Goal: Information Seeking & Learning: Find specific page/section

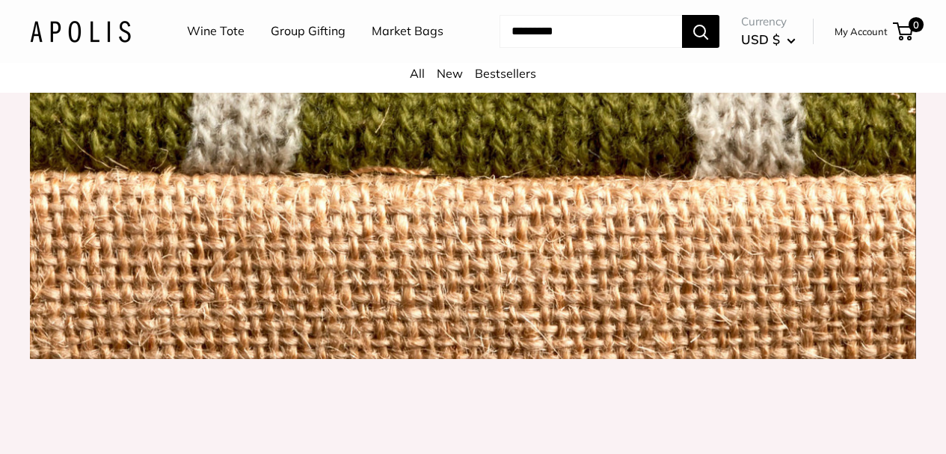
scroll to position [1645, 0]
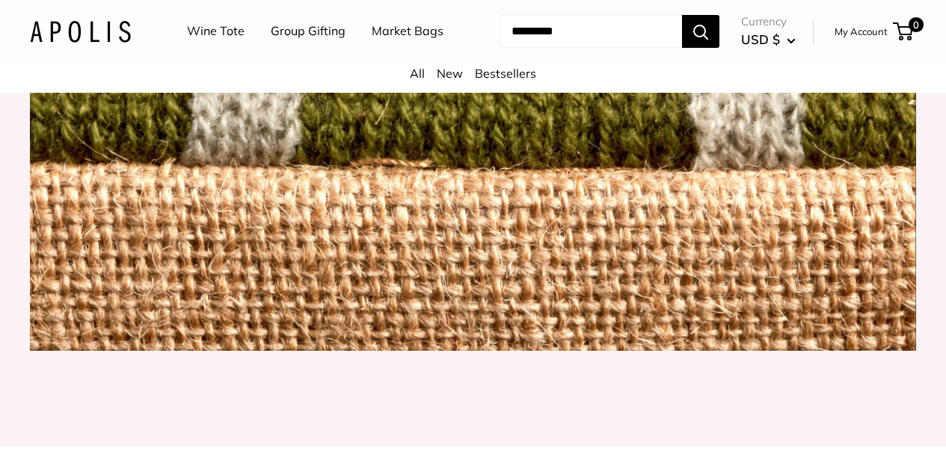
click at [543, 318] on img at bounding box center [473, 57] width 886 height 585
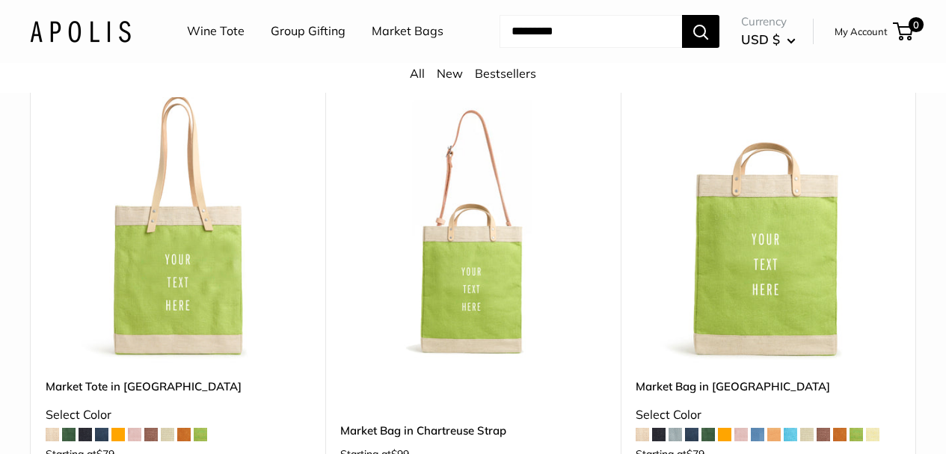
scroll to position [748, 0]
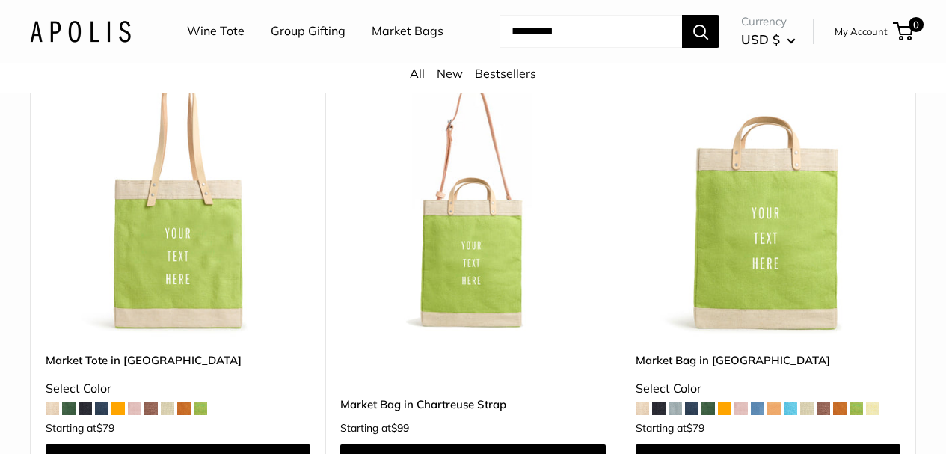
click at [67, 415] on span at bounding box center [68, 407] width 13 height 13
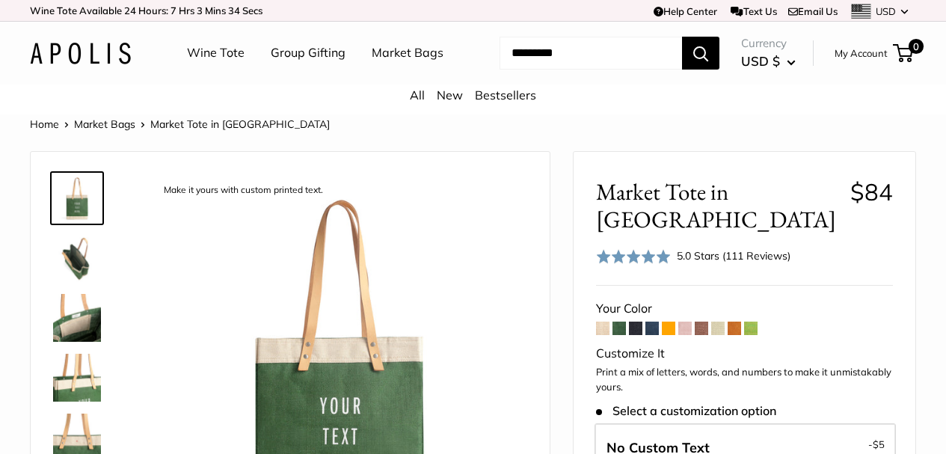
click at [632, 321] on span at bounding box center [635, 327] width 13 height 13
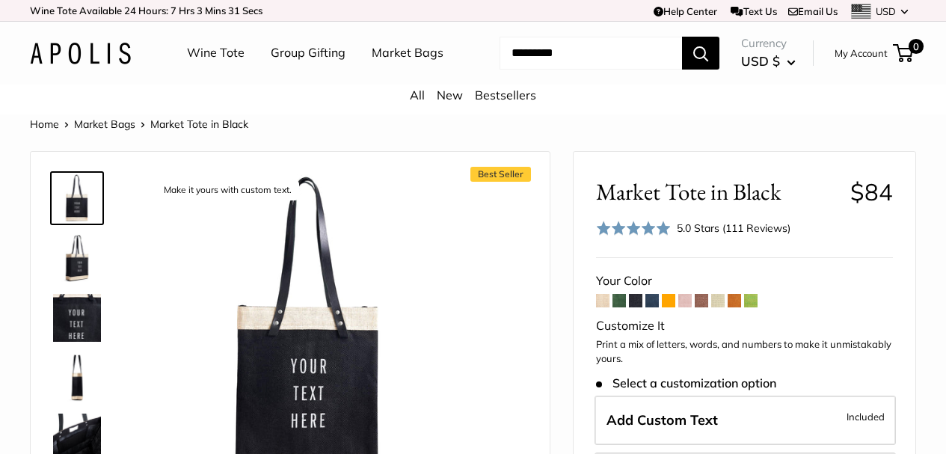
click at [703, 307] on span at bounding box center [700, 300] width 13 height 13
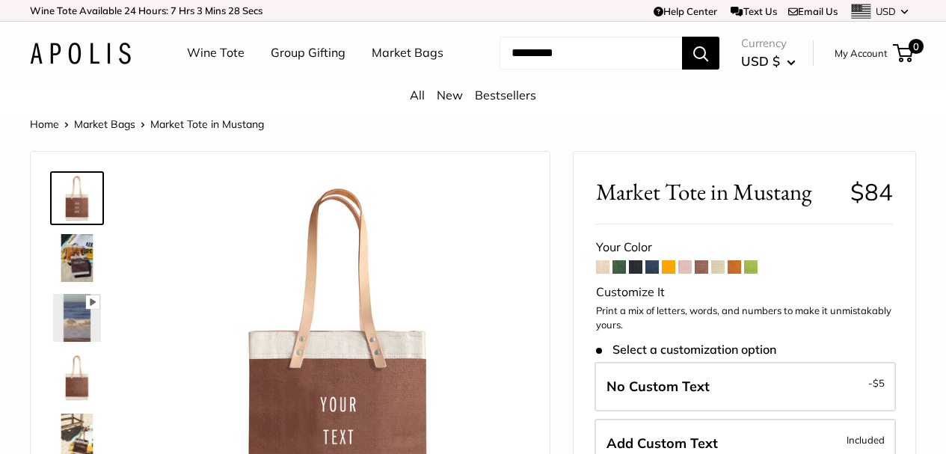
click at [716, 274] on span at bounding box center [717, 266] width 13 height 13
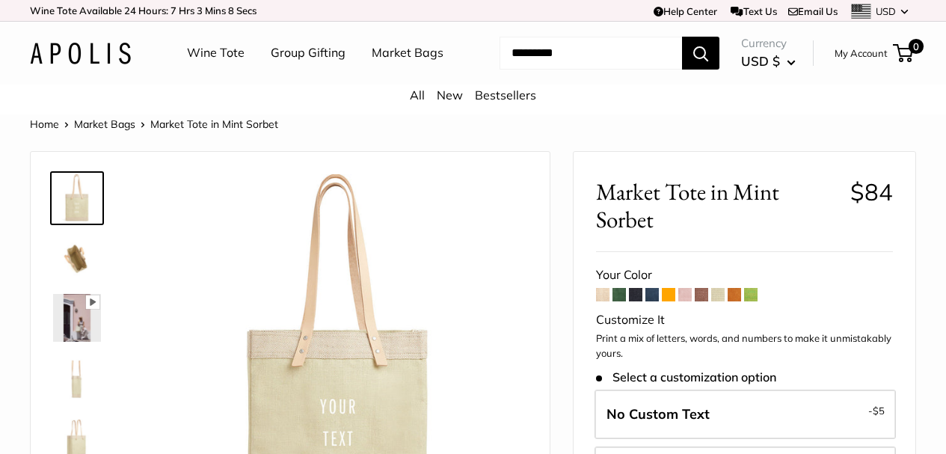
click at [751, 301] on span at bounding box center [750, 294] width 13 height 13
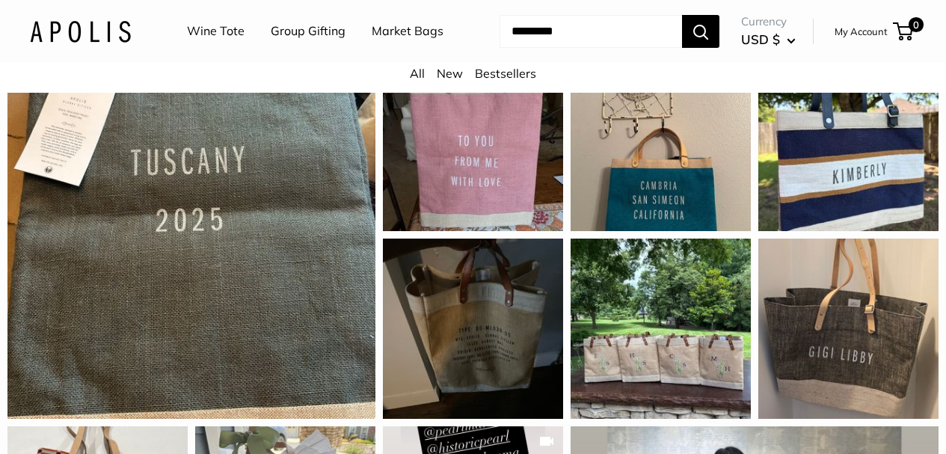
scroll to position [1346, 0]
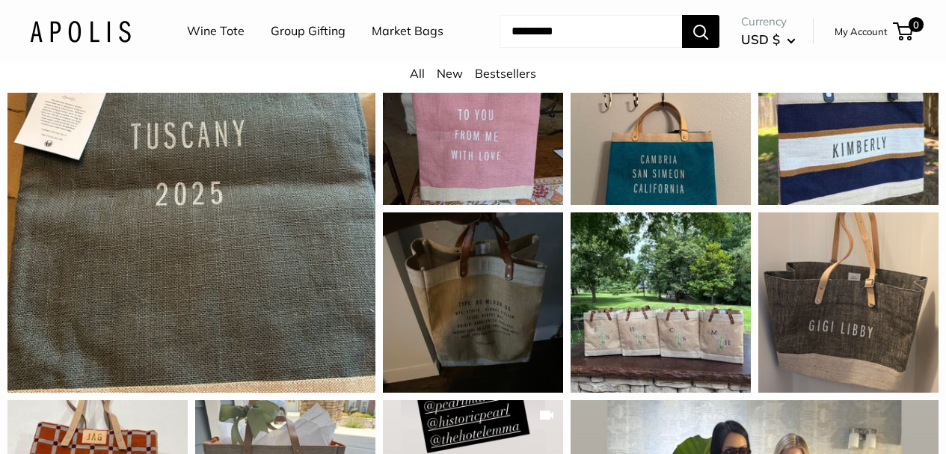
click at [372, 43] on link "Market Bags" at bounding box center [408, 31] width 72 height 22
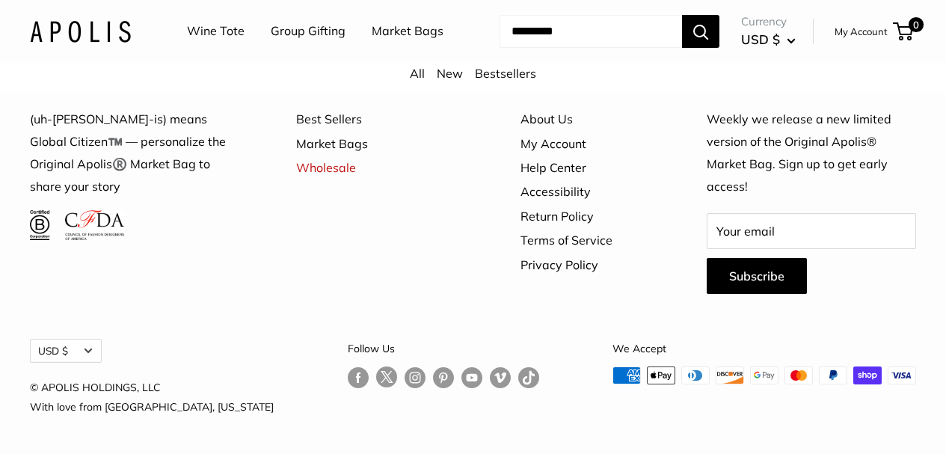
scroll to position [4054, 0]
click at [335, 131] on link "Best Sellers" at bounding box center [382, 119] width 172 height 24
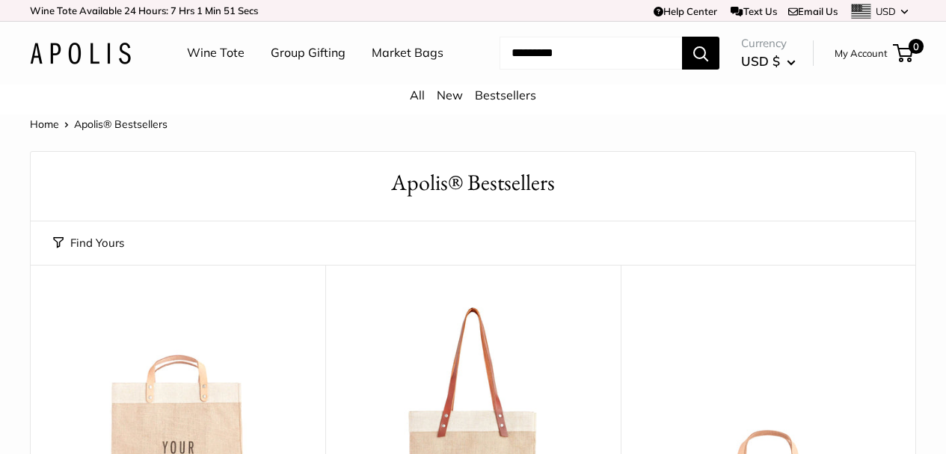
click at [46, 131] on link "Home" at bounding box center [44, 123] width 29 height 13
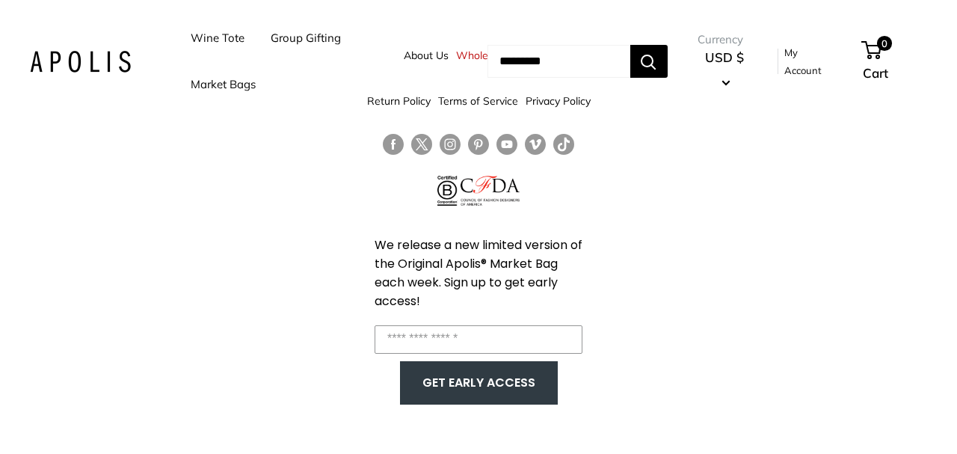
click at [819, 70] on link "My Account" at bounding box center [810, 61] width 53 height 37
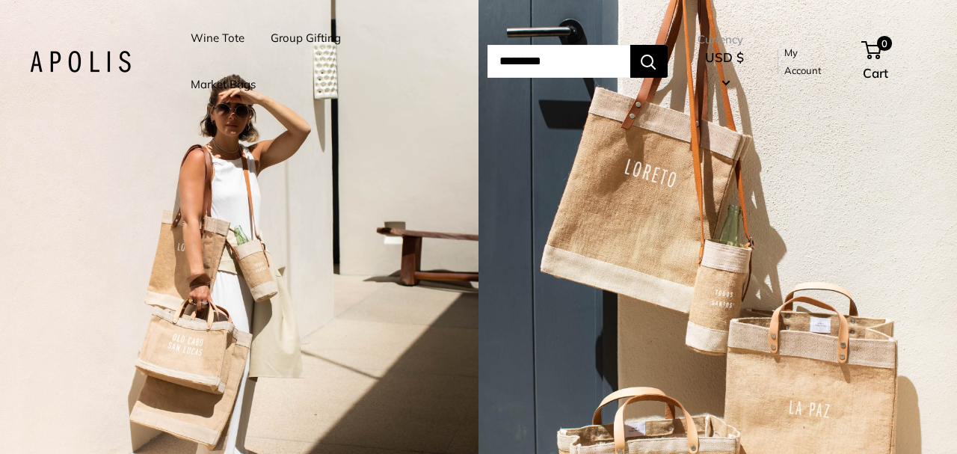
click at [644, 206] on div "4 / 7" at bounding box center [717, 227] width 478 height 454
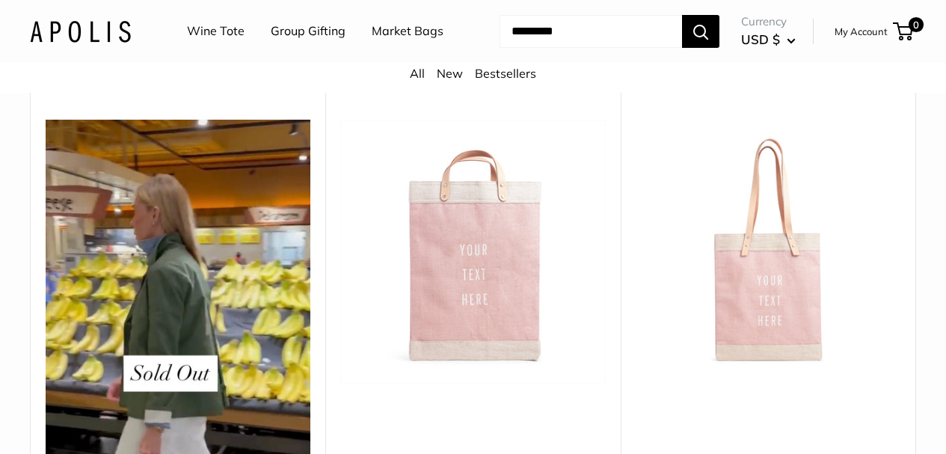
scroll to position [1495, 0]
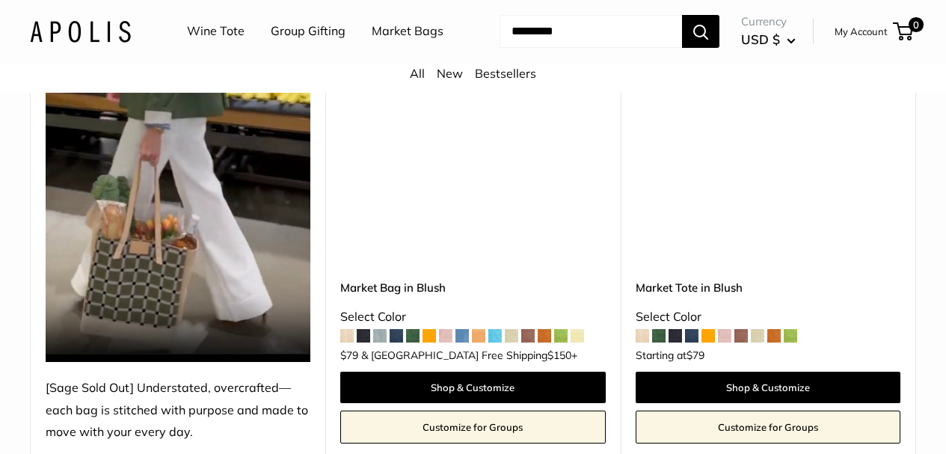
click at [539, 48] on input "Search..." at bounding box center [590, 31] width 182 height 33
type input "*******"
click at [682, 15] on button "Search" at bounding box center [700, 31] width 37 height 33
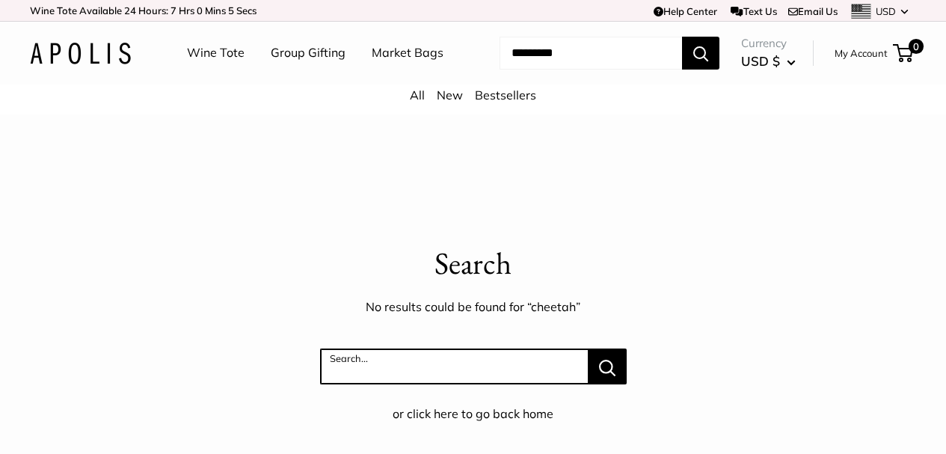
click at [446, 380] on input "Search..." at bounding box center [454, 366] width 268 height 36
type input "******"
click at [588, 348] on button "Search..." at bounding box center [607, 366] width 38 height 36
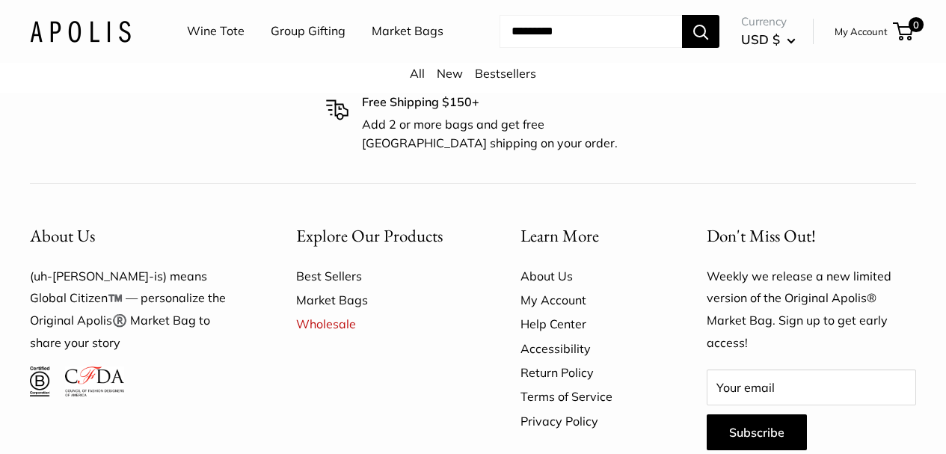
scroll to position [673, 0]
